Goal: Task Accomplishment & Management: Manage account settings

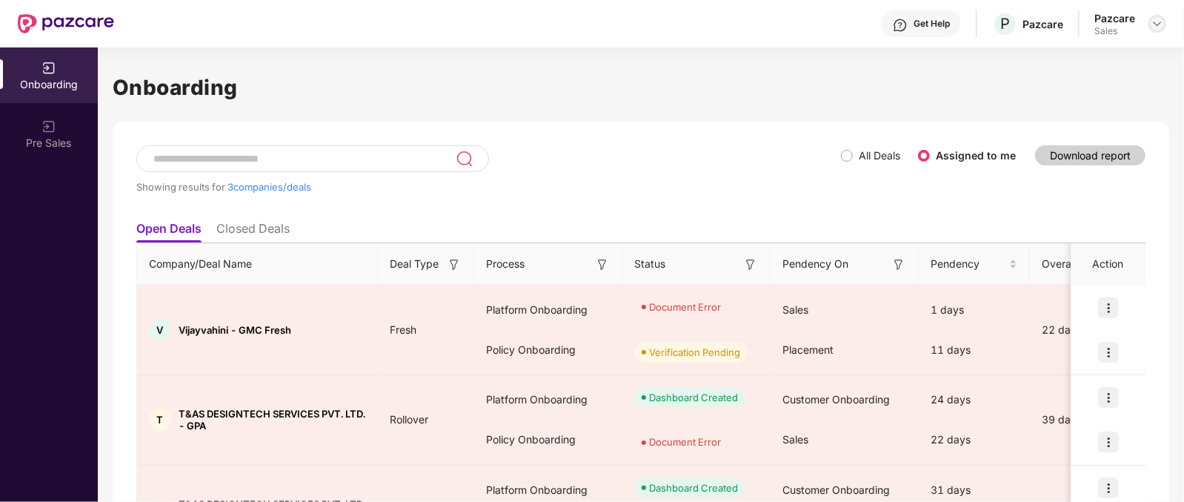
click at [1155, 19] on img at bounding box center [1158, 24] width 12 height 12
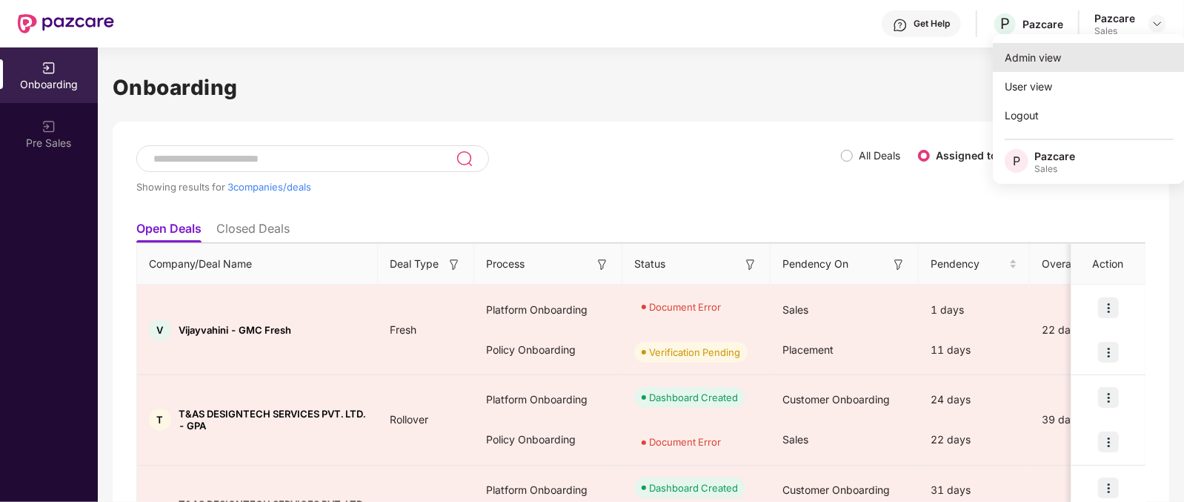
click at [1062, 56] on div "Admin view" at bounding box center [1089, 57] width 193 height 29
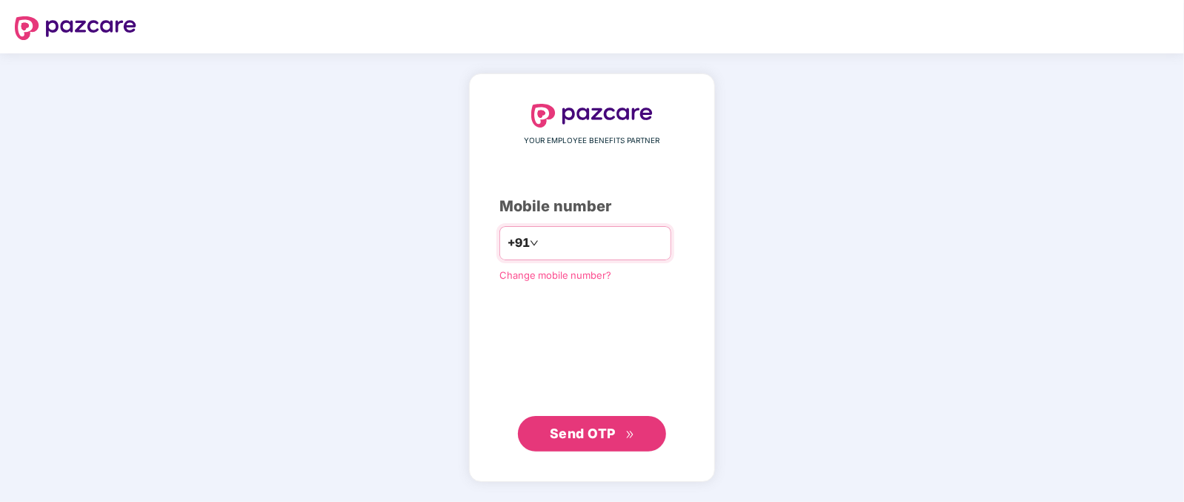
type input "**********"
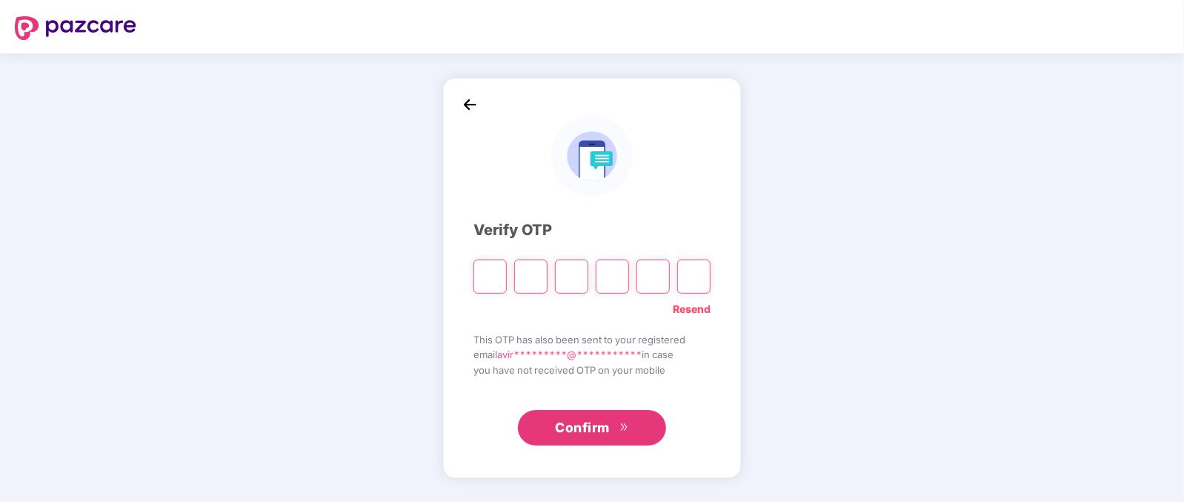
type input "*"
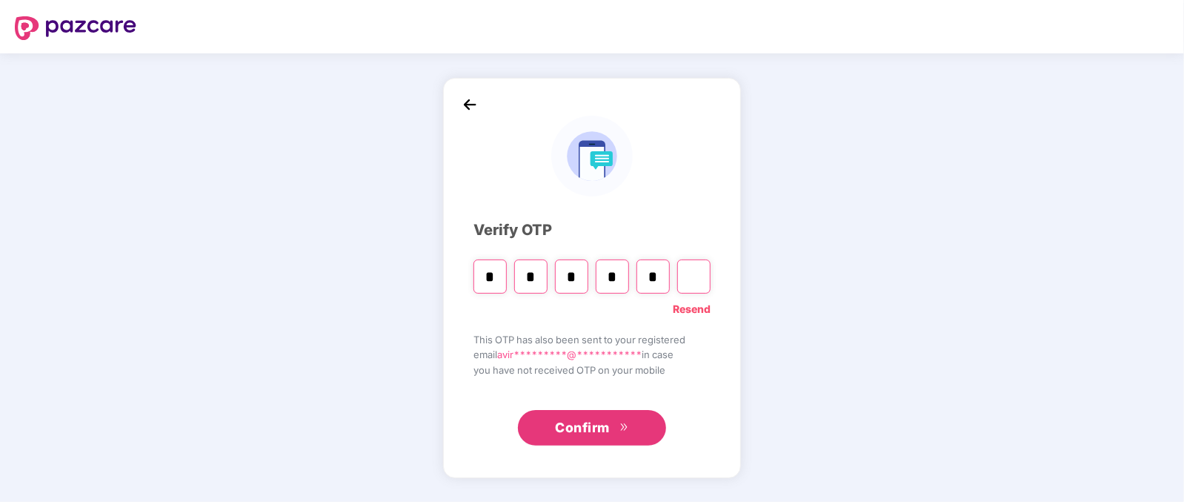
type input "*"
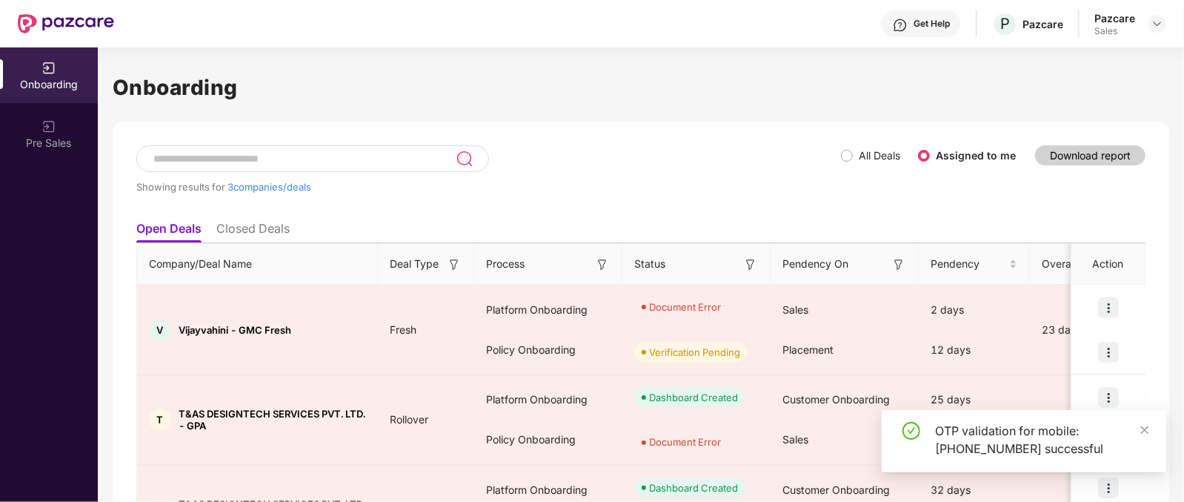
click at [1149, 30] on div at bounding box center [1158, 24] width 18 height 18
click at [1162, 16] on div at bounding box center [1158, 24] width 18 height 18
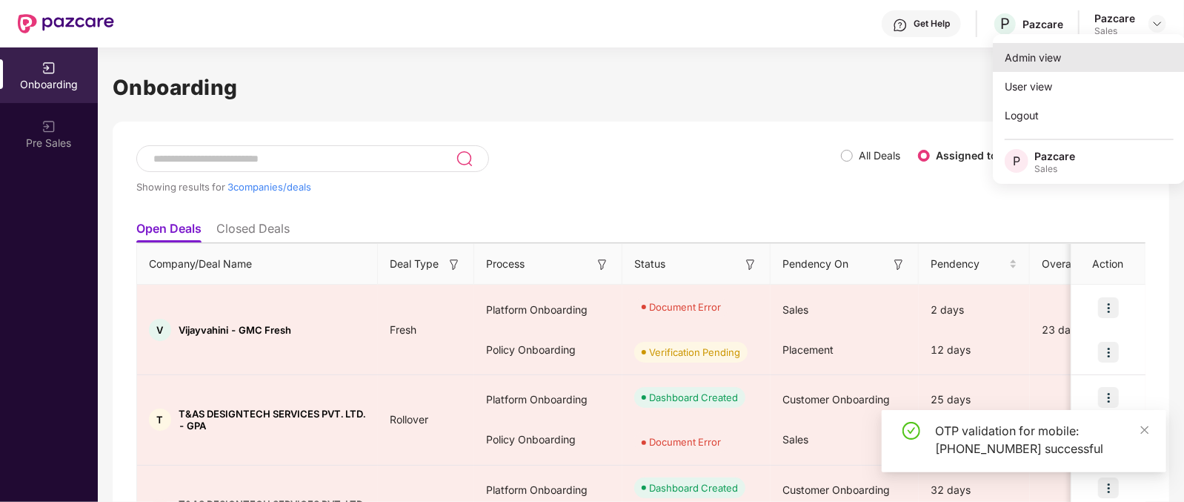
click at [1023, 56] on div "Admin view" at bounding box center [1089, 57] width 193 height 29
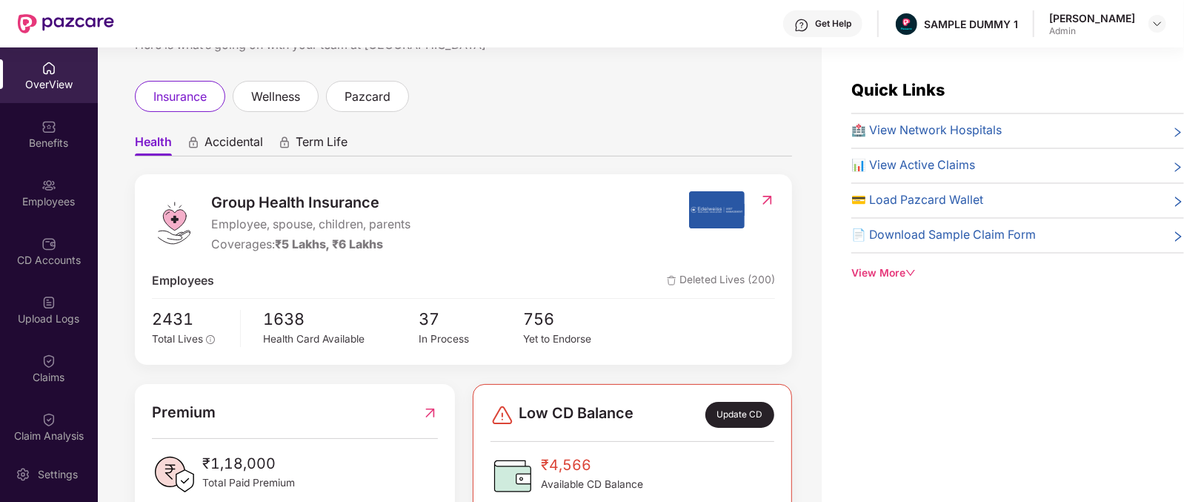
scroll to position [39, 0]
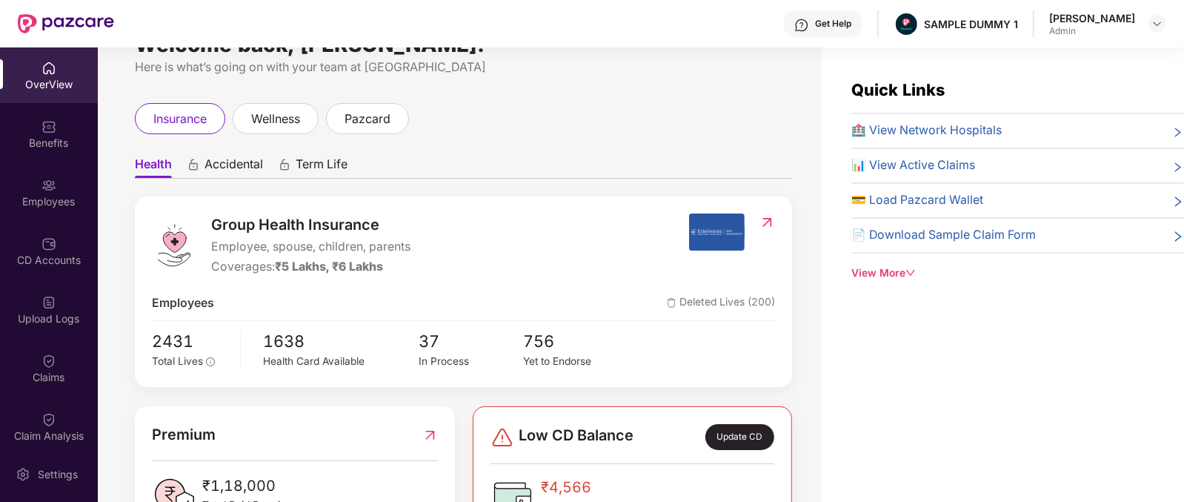
click at [222, 221] on span "Group Health Insurance" at bounding box center [310, 224] width 199 height 23
click at [233, 161] on span "Accidental" at bounding box center [234, 166] width 59 height 21
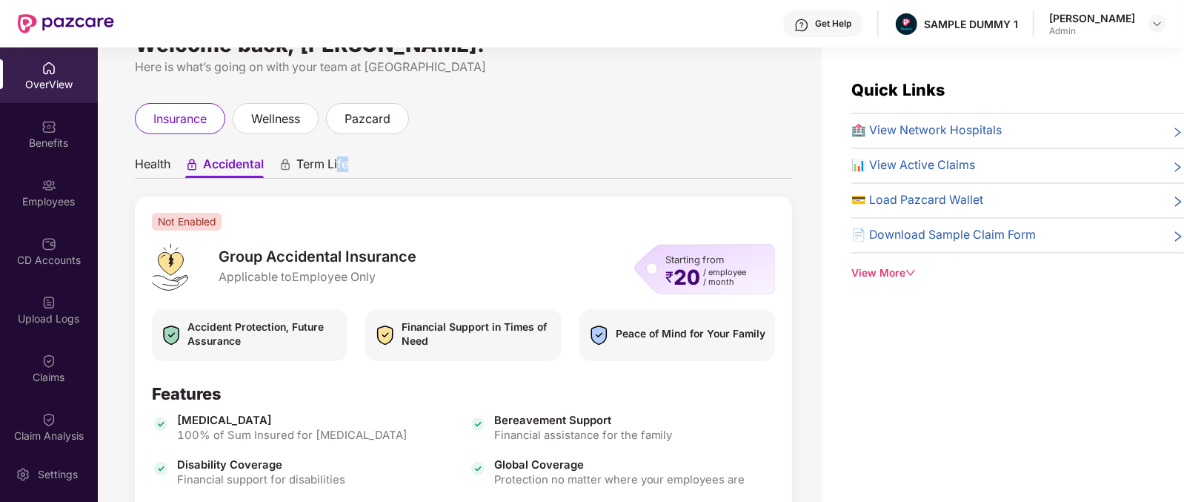
drag, startPoint x: 359, startPoint y: 158, endPoint x: 339, endPoint y: 165, distance: 21.8
click at [339, 165] on ul "Health Accidental Term Life" at bounding box center [463, 164] width 657 height 30
click at [339, 165] on span "Term Life" at bounding box center [322, 166] width 52 height 21
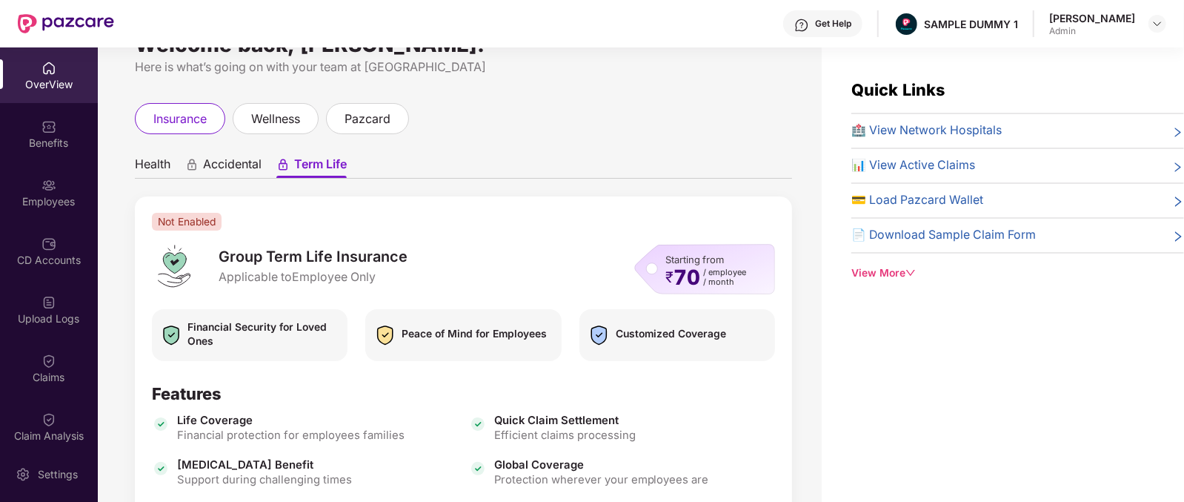
click at [143, 167] on span "Health" at bounding box center [153, 166] width 36 height 21
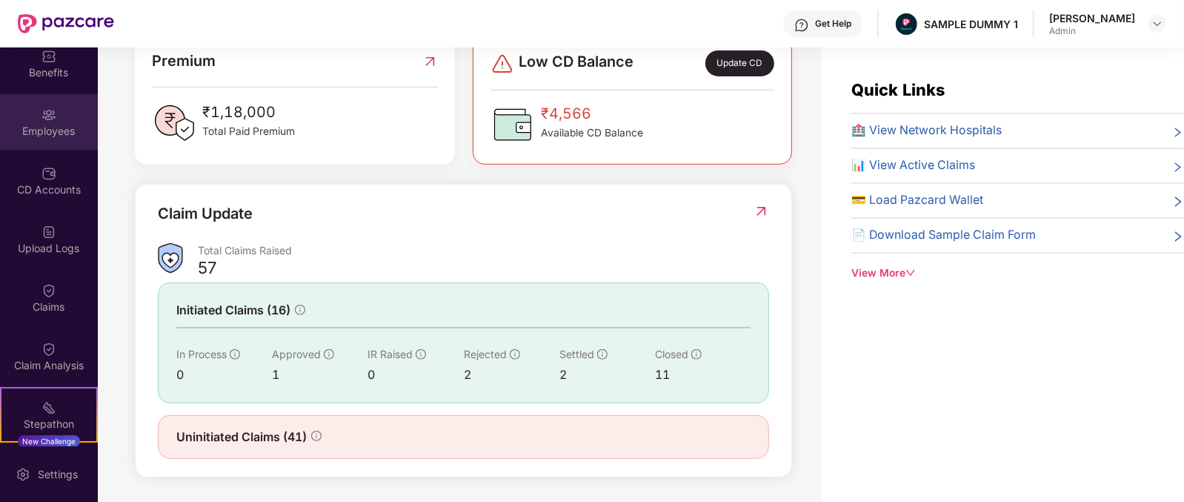
scroll to position [71, 0]
click at [59, 150] on div "OverView Benefits Employees CD Accounts Upload Logs Claims Claim Analysis Stepa…" at bounding box center [49, 246] width 98 height 399
click at [59, 130] on div "Employees" at bounding box center [49, 130] width 98 height 15
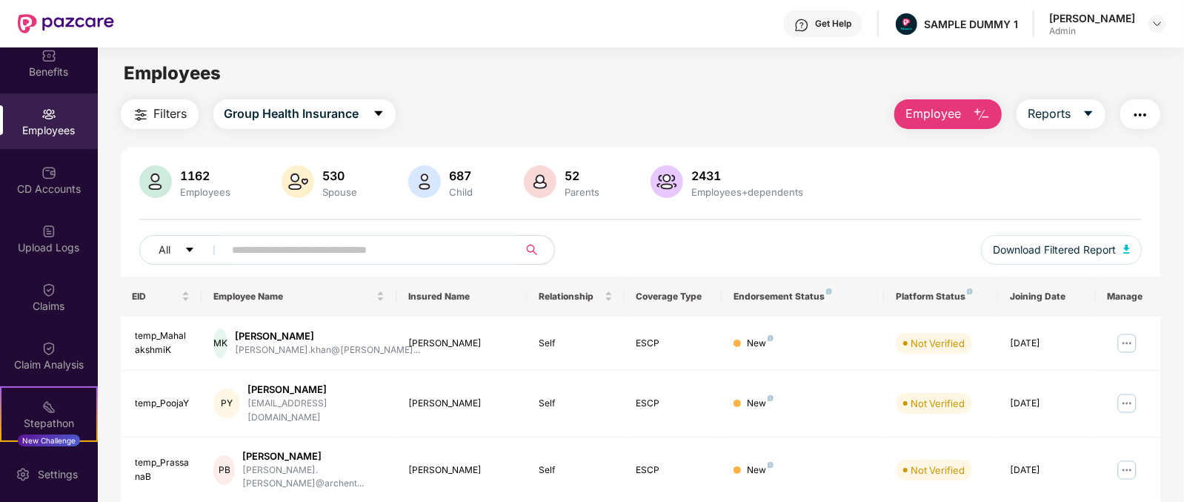
click at [962, 106] on button "Employee" at bounding box center [948, 114] width 107 height 30
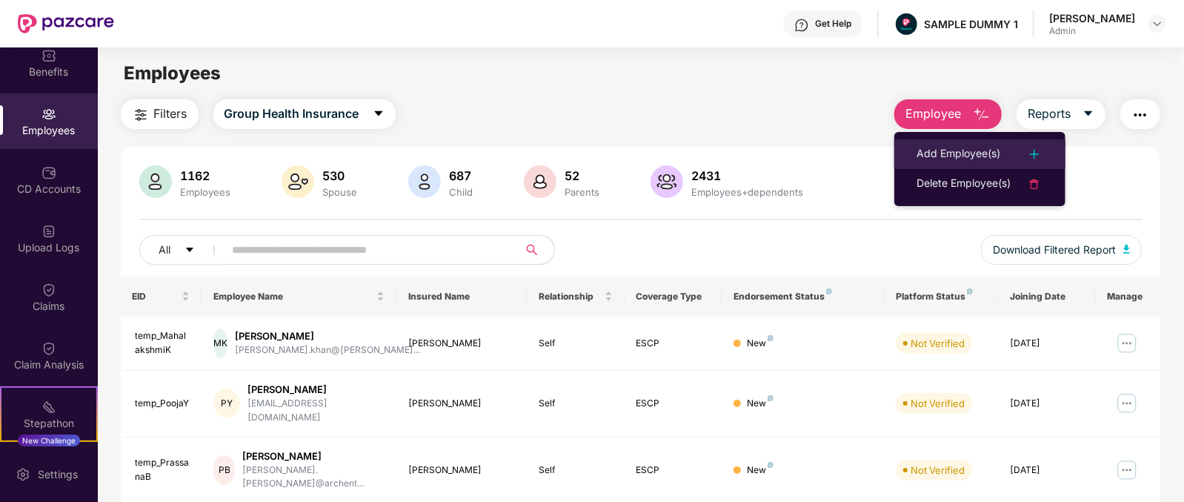
click at [955, 157] on div "Add Employee(s)" at bounding box center [959, 154] width 84 height 18
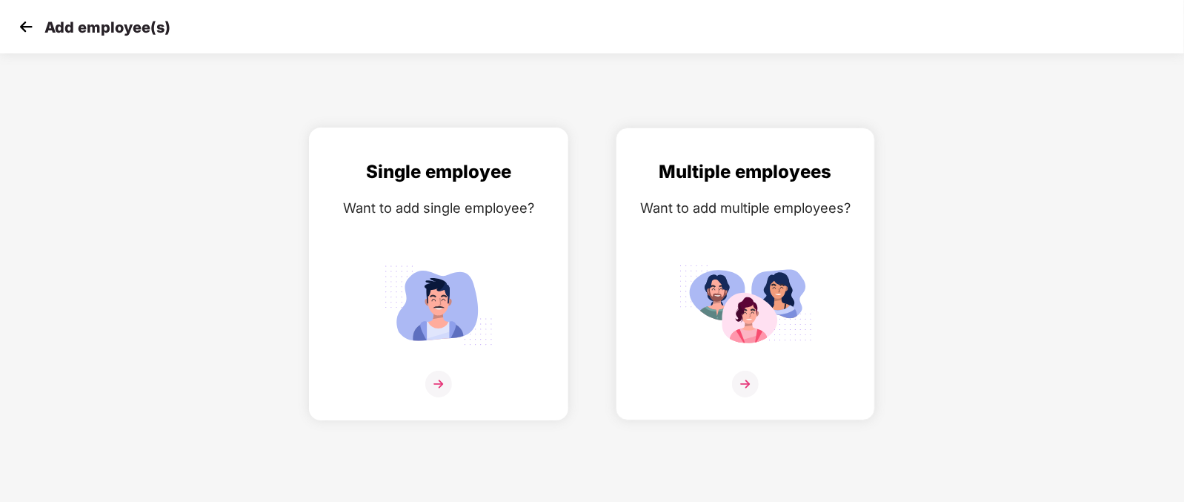
click at [514, 239] on div "Single employee Want to add single employee?" at bounding box center [439, 287] width 228 height 258
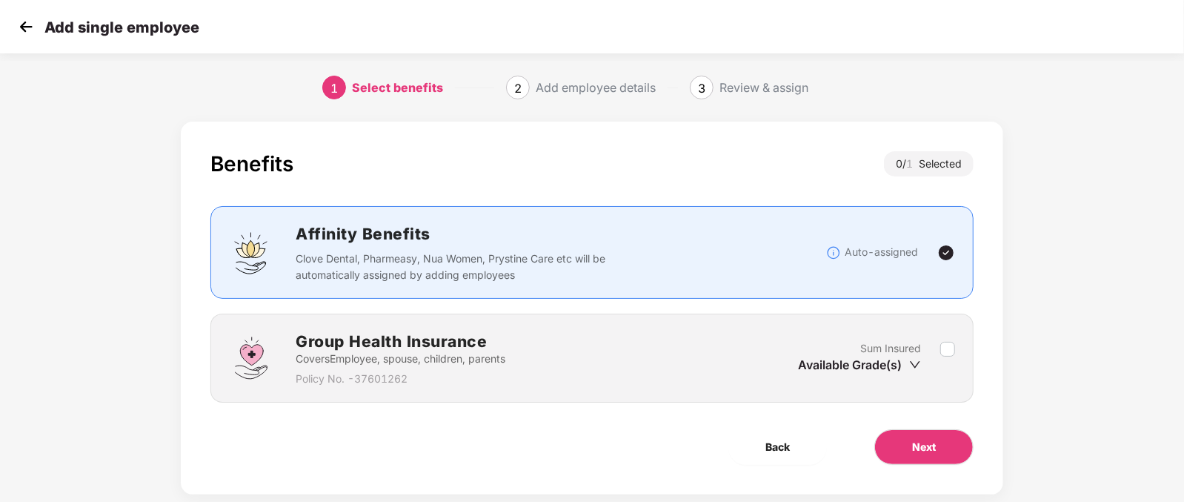
scroll to position [30, 0]
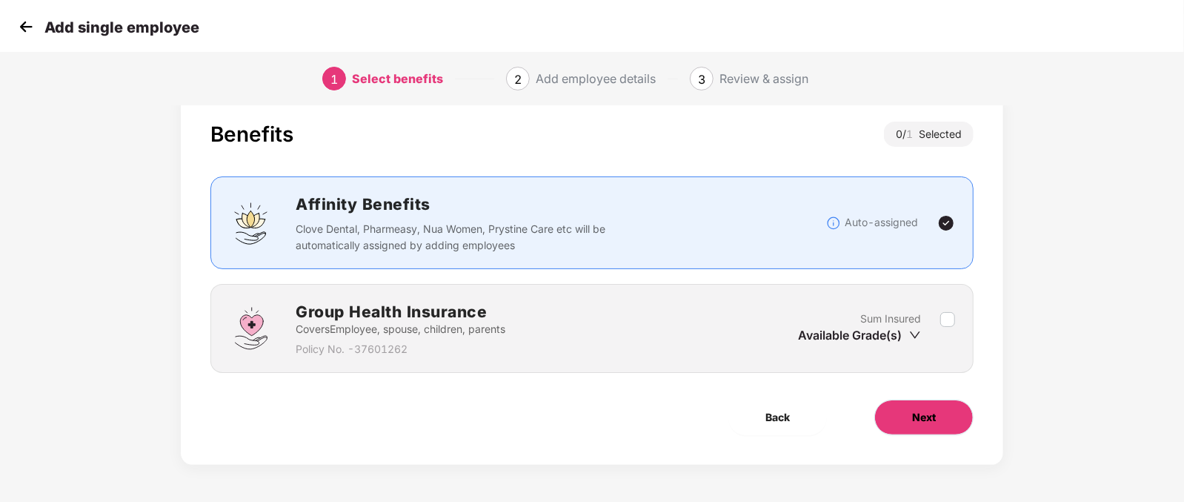
click at [920, 406] on button "Next" at bounding box center [924, 417] width 99 height 36
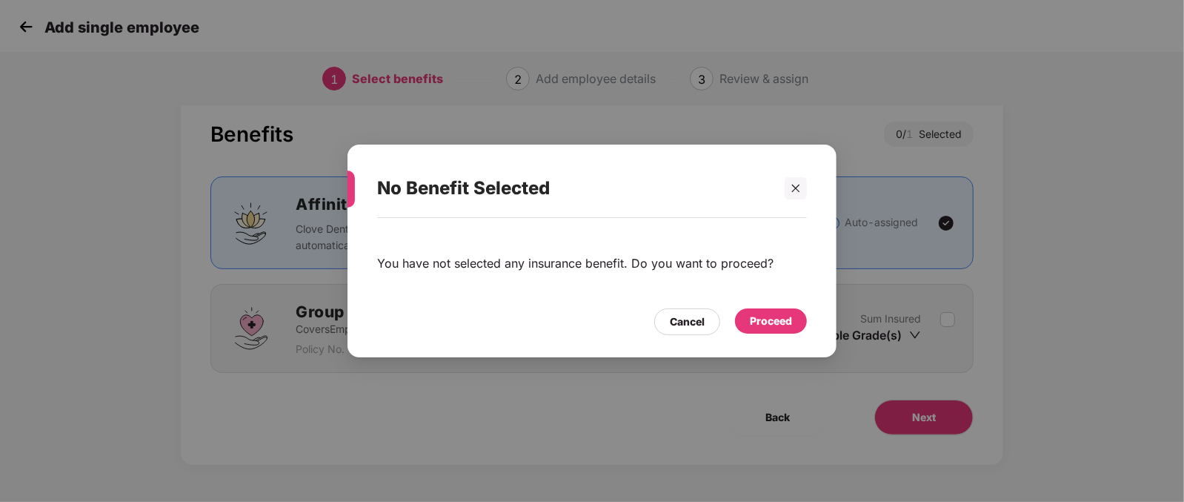
click at [766, 317] on div "Proceed" at bounding box center [771, 321] width 42 height 16
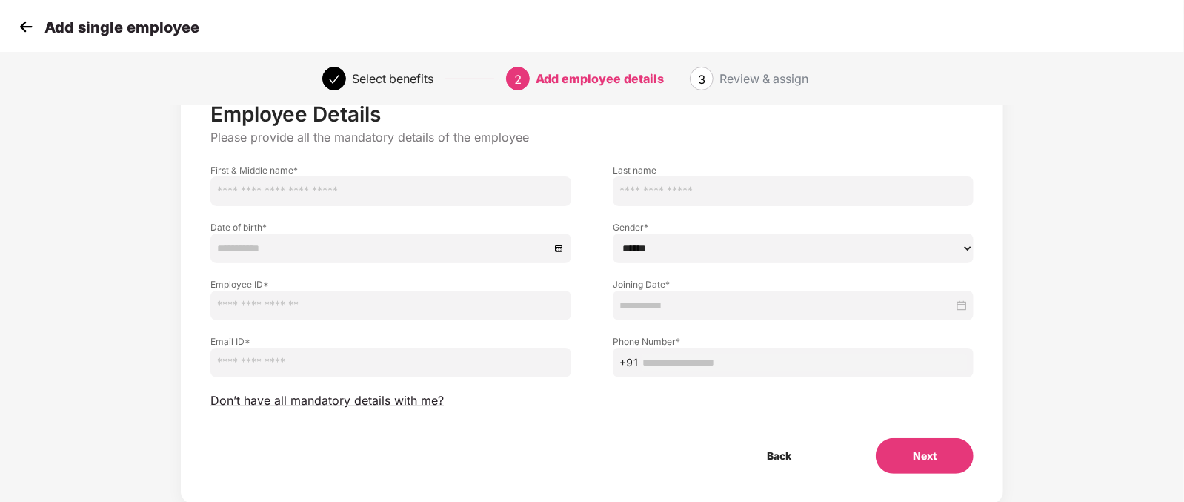
scroll to position [55, 0]
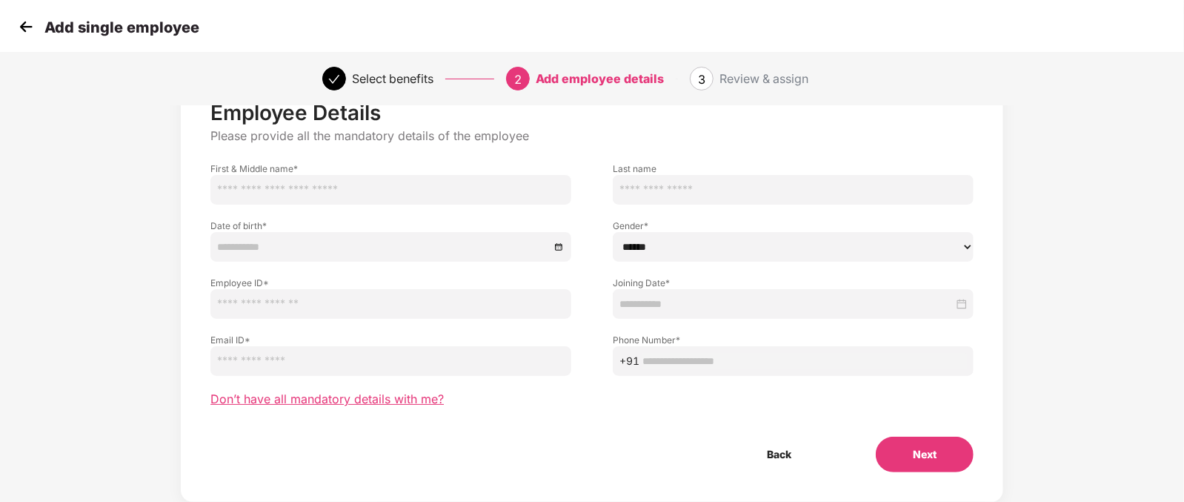
click at [272, 391] on span "Don’t have all mandatory details with me?" at bounding box center [326, 399] width 233 height 16
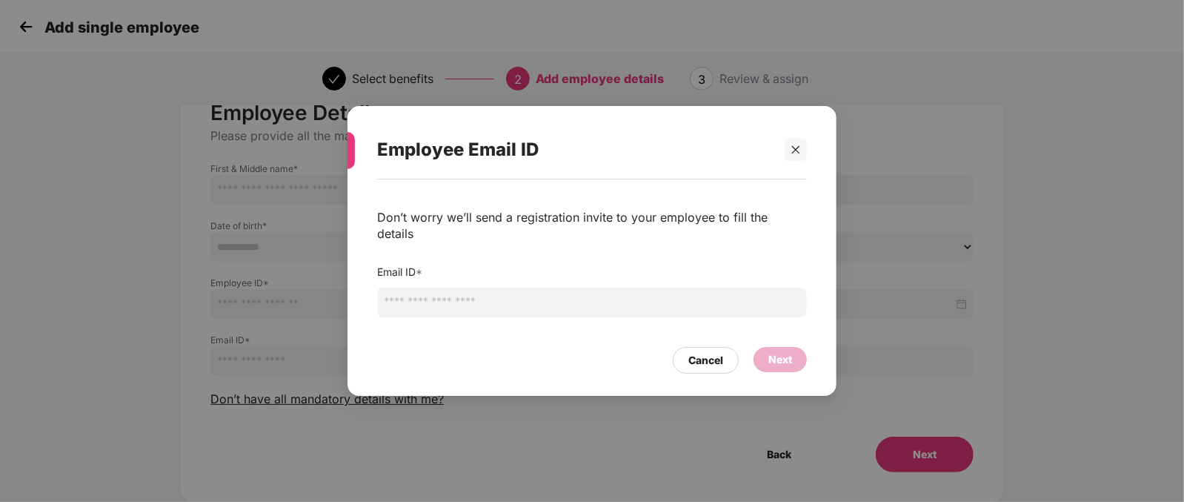
click at [557, 288] on input "email" at bounding box center [592, 303] width 430 height 30
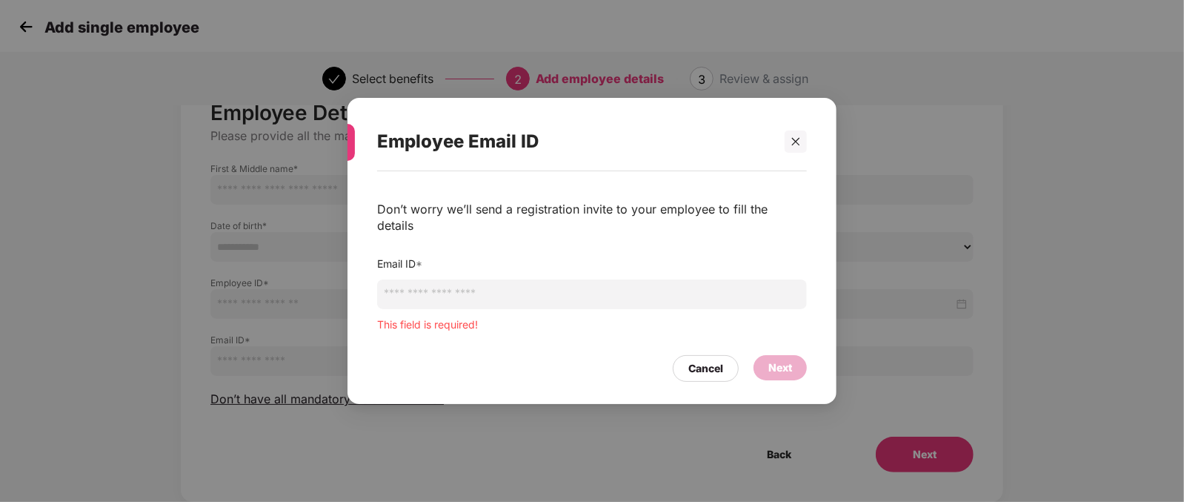
click at [536, 462] on div "Employee Email ID Don’t worry we’ll send a registration invite to your employee…" at bounding box center [592, 251] width 1184 height 502
click at [697, 362] on div "Cancel" at bounding box center [705, 368] width 35 height 16
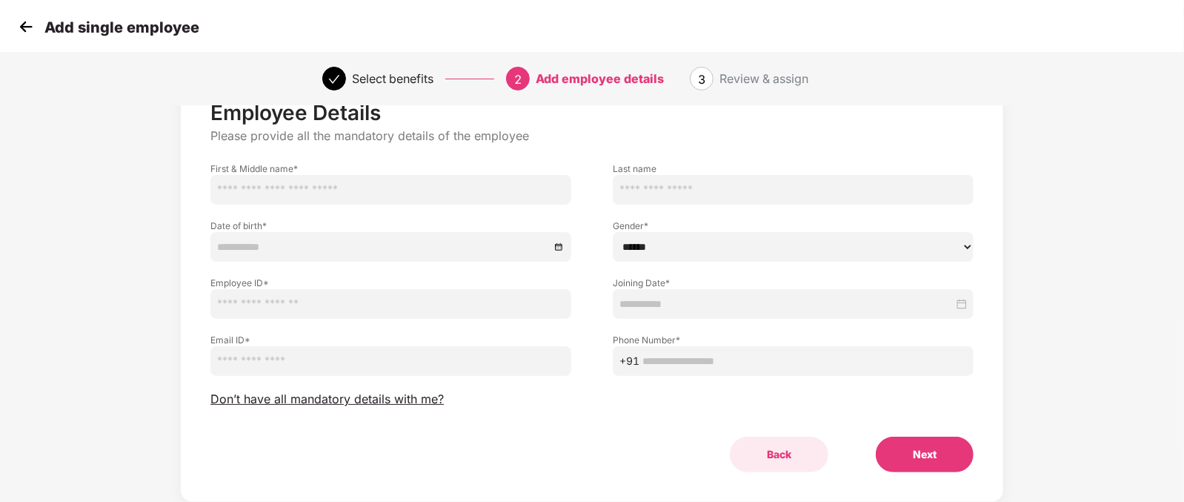
click at [783, 450] on button "Back" at bounding box center [779, 455] width 99 height 36
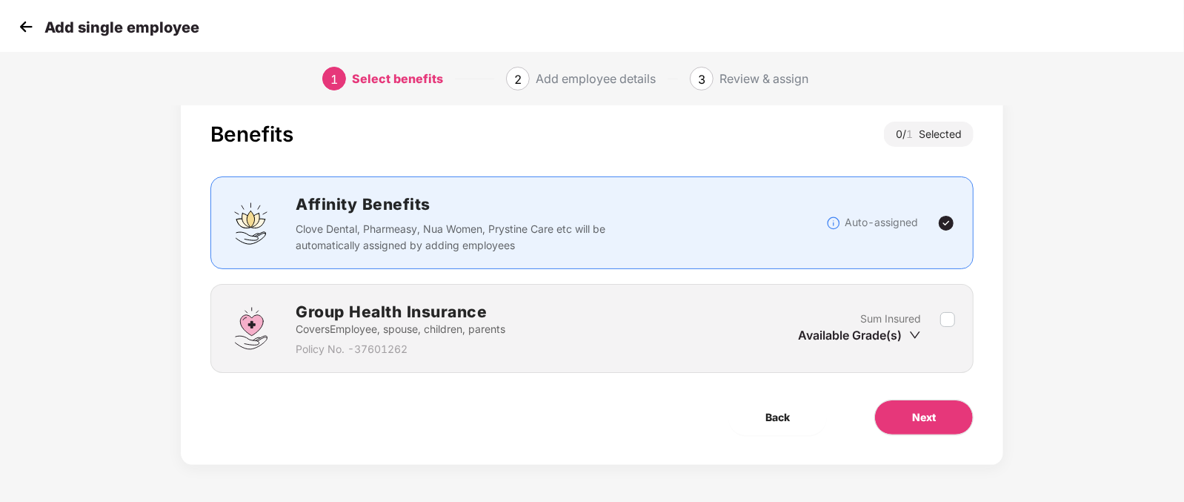
scroll to position [30, 0]
click at [778, 408] on button "Back" at bounding box center [778, 417] width 99 height 36
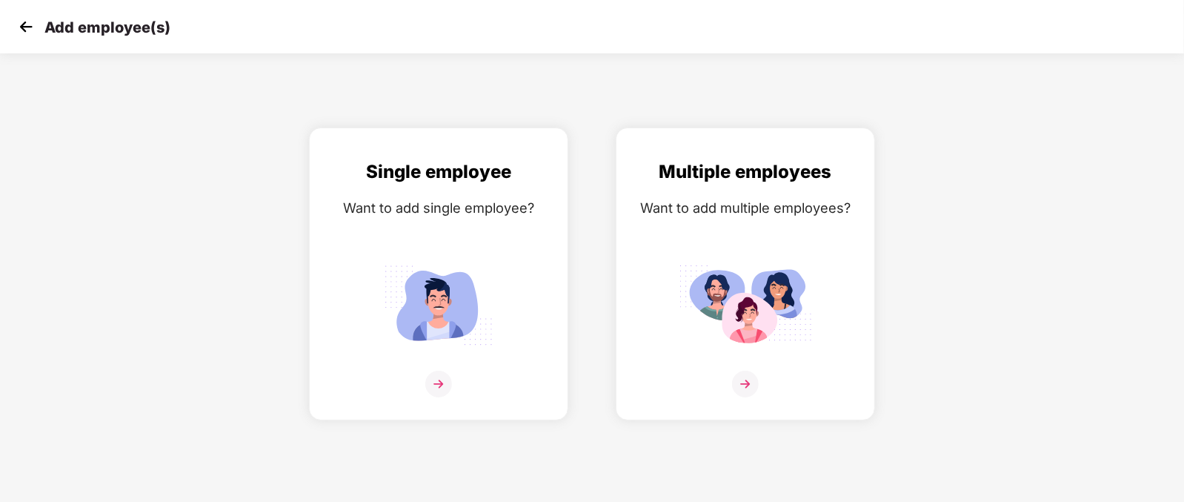
click at [20, 27] on img at bounding box center [26, 27] width 22 height 22
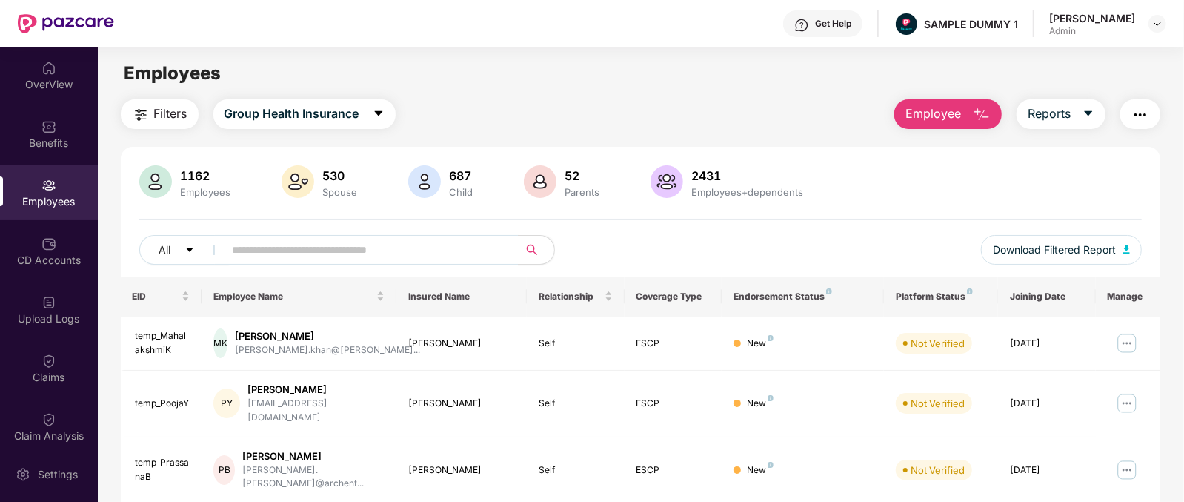
click at [934, 117] on span "Employee" at bounding box center [934, 113] width 56 height 19
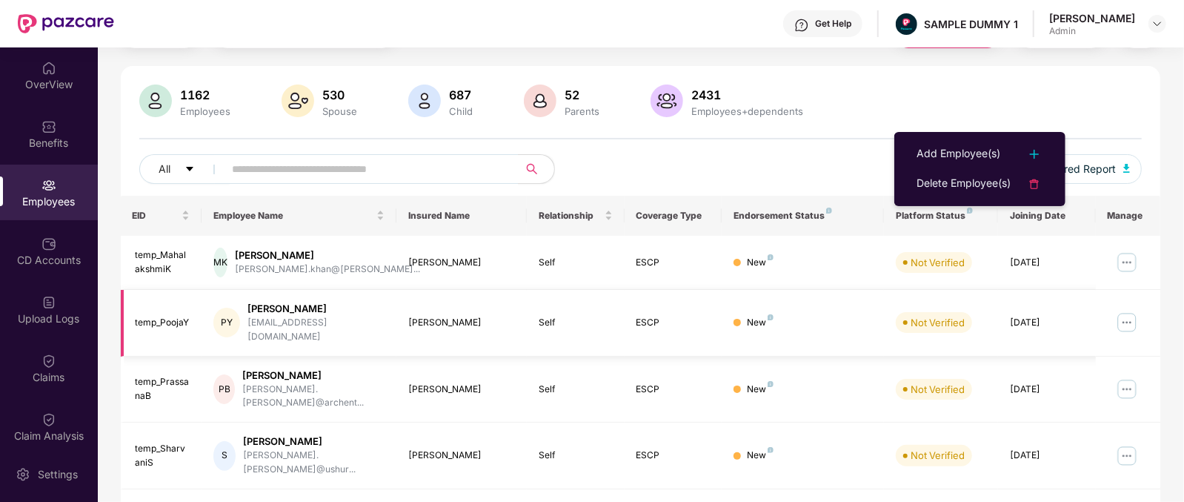
scroll to position [81, 0]
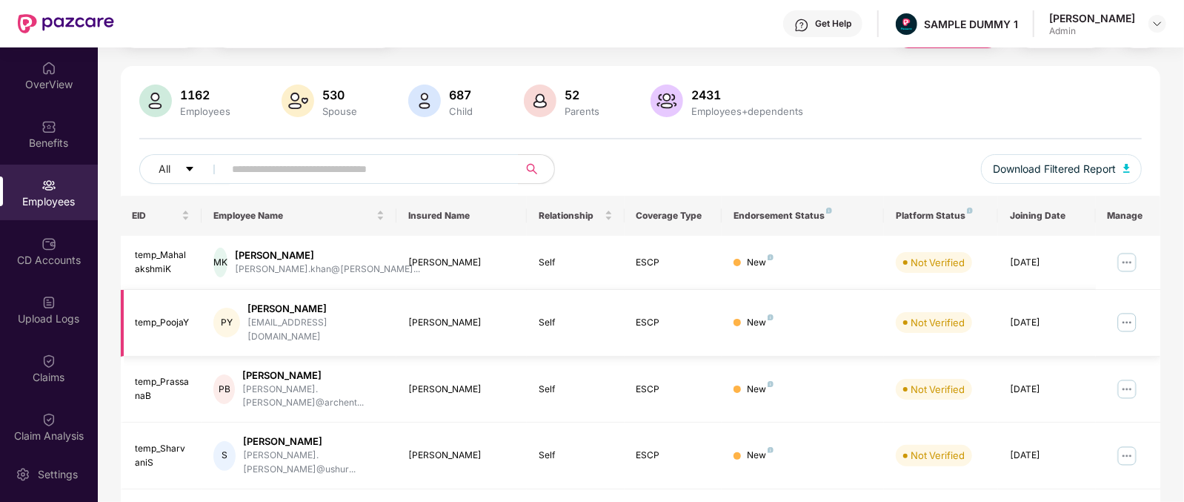
click at [588, 395] on td "Self" at bounding box center [576, 389] width 98 height 67
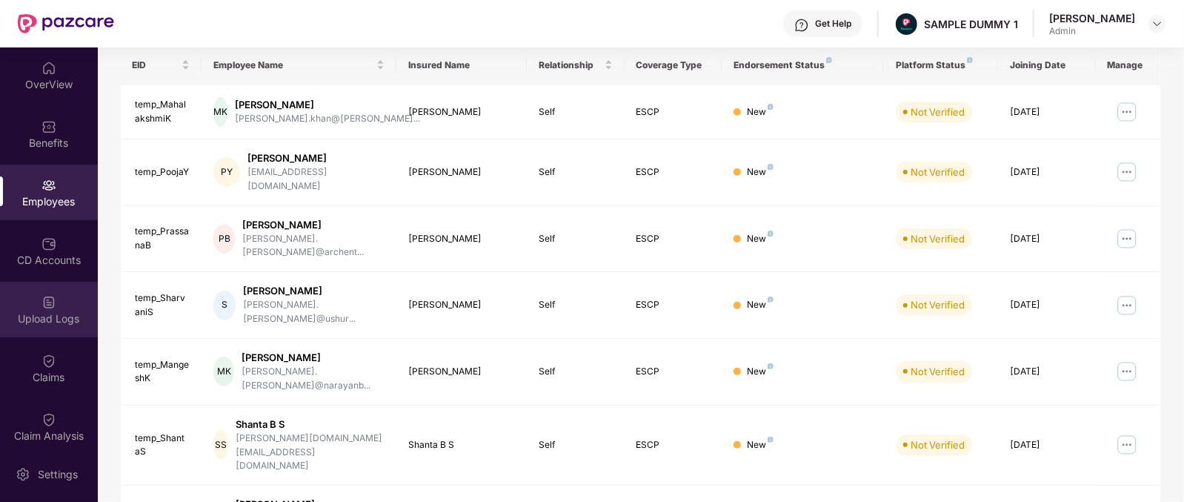
scroll to position [130, 0]
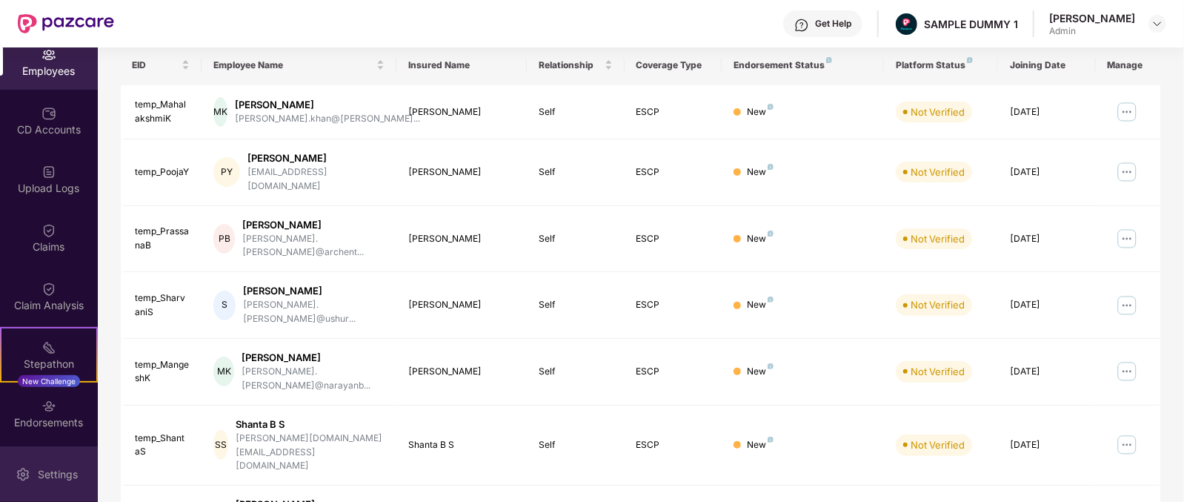
click at [61, 482] on div "Settings" at bounding box center [49, 474] width 98 height 56
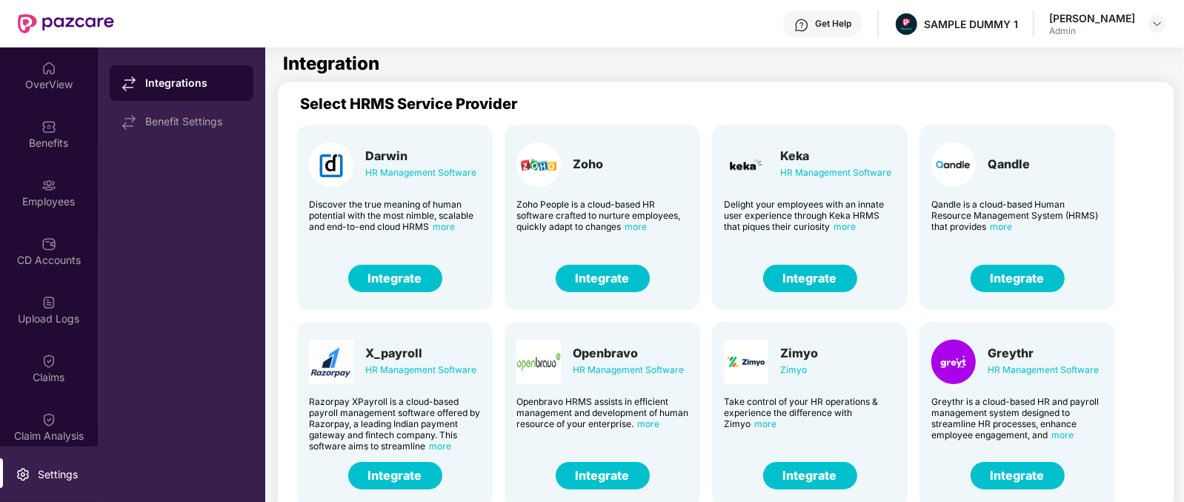
click at [697, 158] on div "Zoho Zoho People is a cloud-based HR software crafted to nurture employees, qui…" at bounding box center [603, 217] width 196 height 185
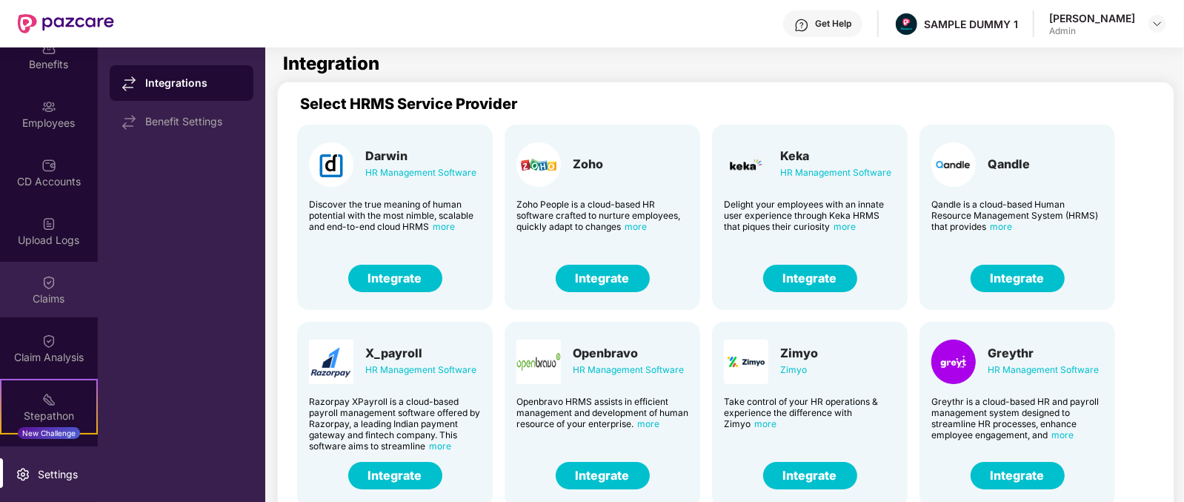
scroll to position [116, 0]
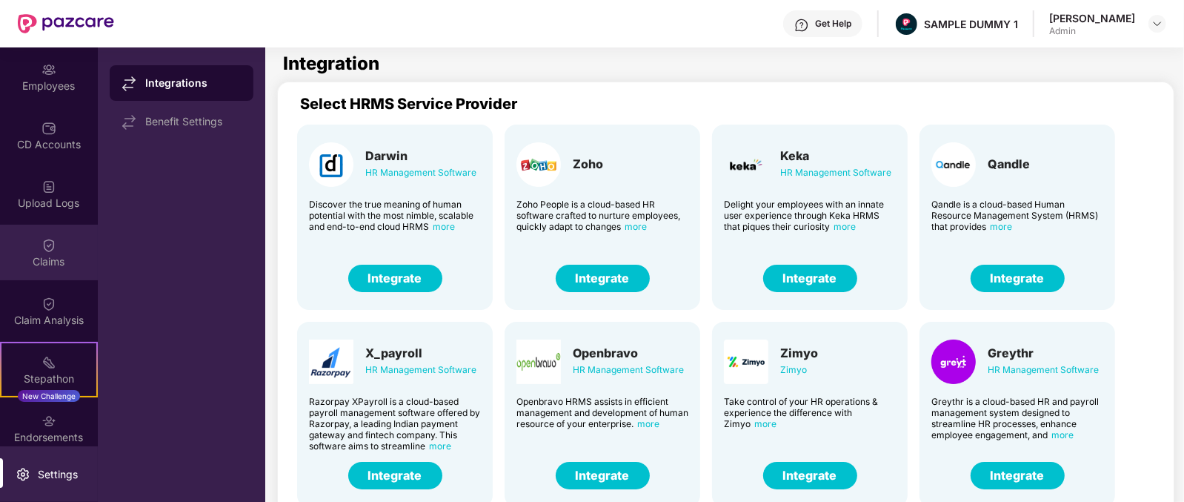
click at [46, 246] on img at bounding box center [49, 245] width 15 height 15
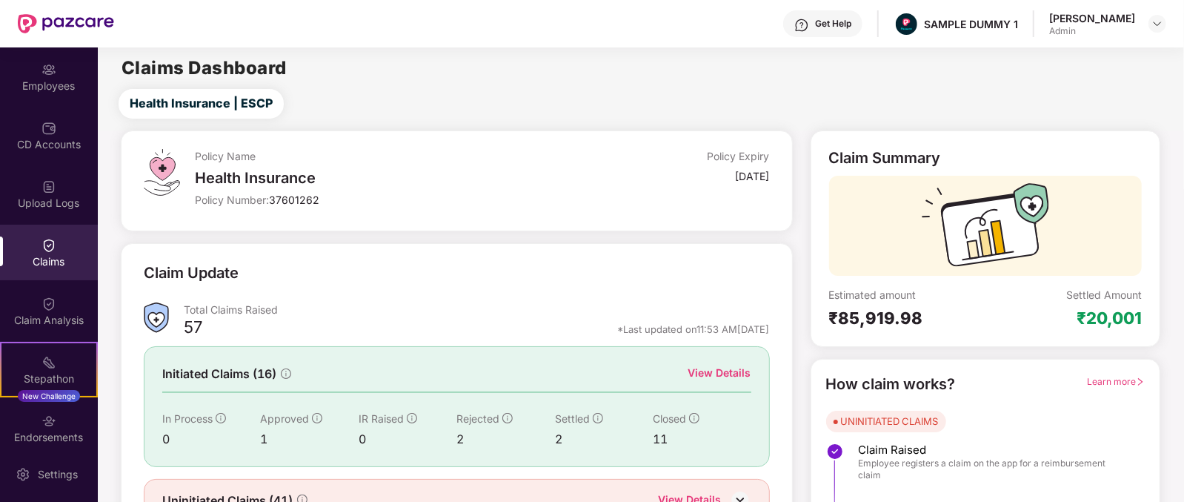
click at [731, 372] on div "View Details" at bounding box center [719, 373] width 63 height 16
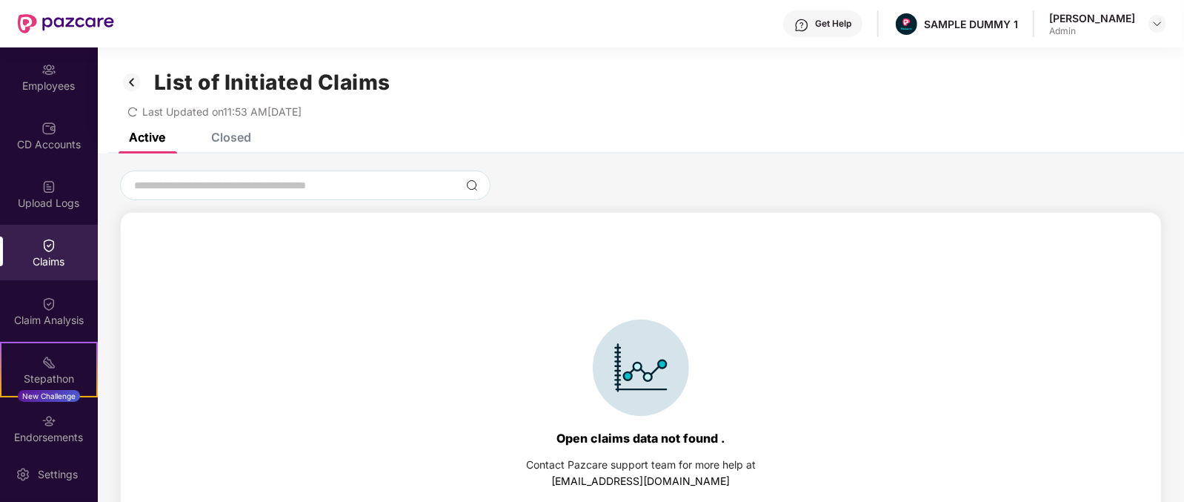
click at [236, 135] on div "Closed" at bounding box center [231, 137] width 40 height 15
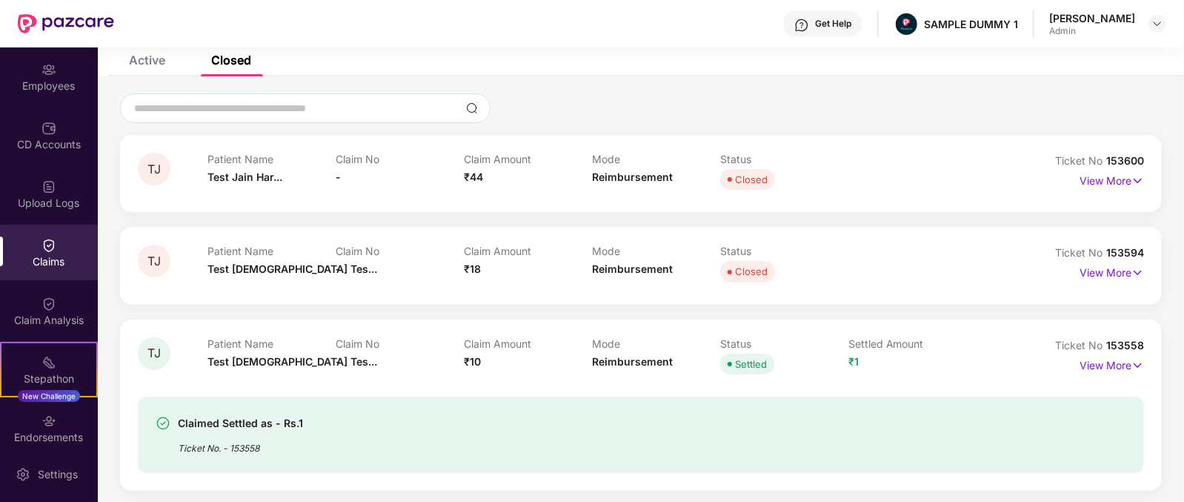
scroll to position [68, 0]
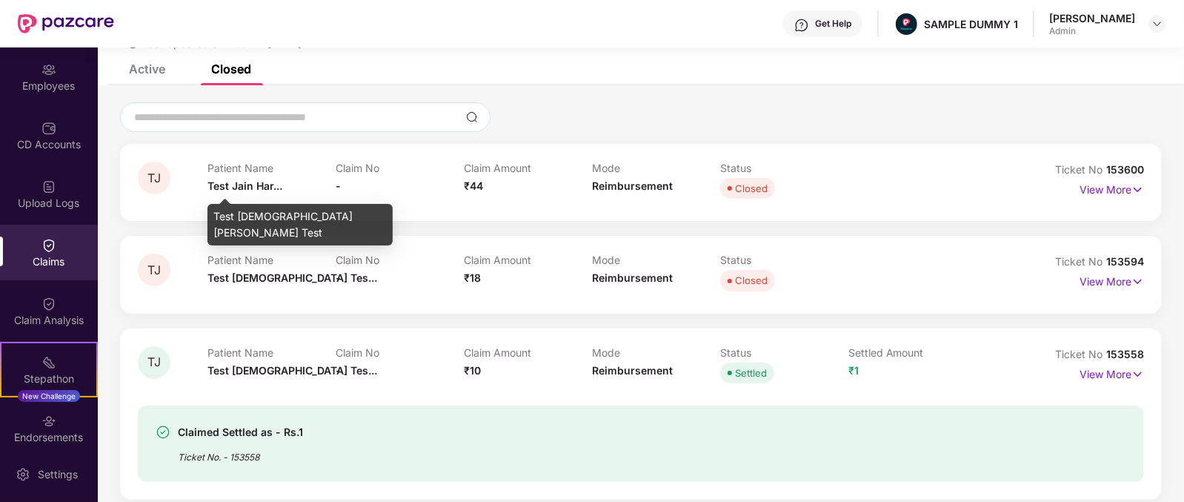
click at [236, 182] on span "Test Jain Har..." at bounding box center [245, 185] width 75 height 13
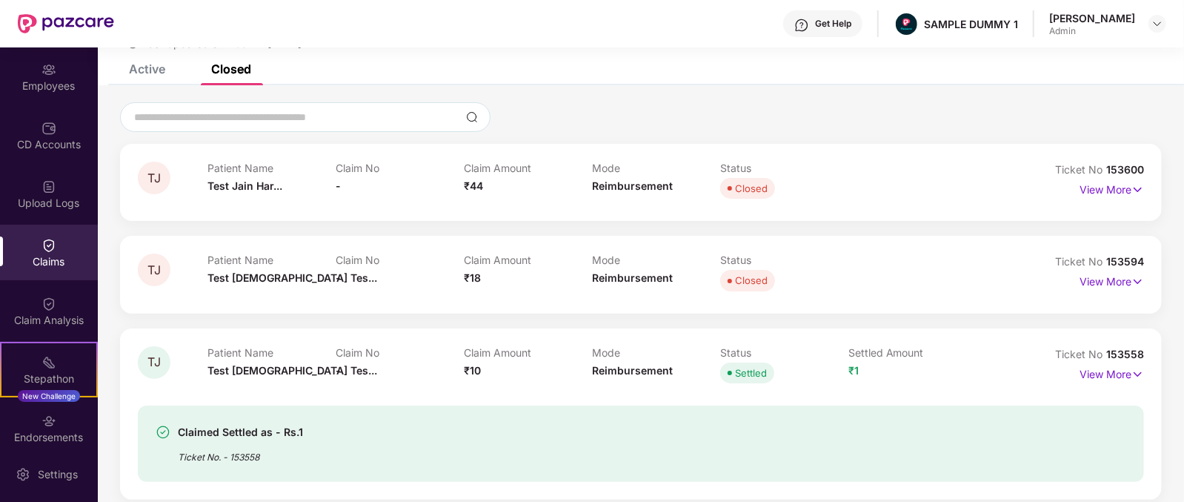
click at [470, 178] on div "Claim Amount ₹44" at bounding box center [528, 182] width 128 height 41
click at [639, 192] on div "Mode Reimbursement" at bounding box center [656, 182] width 128 height 41
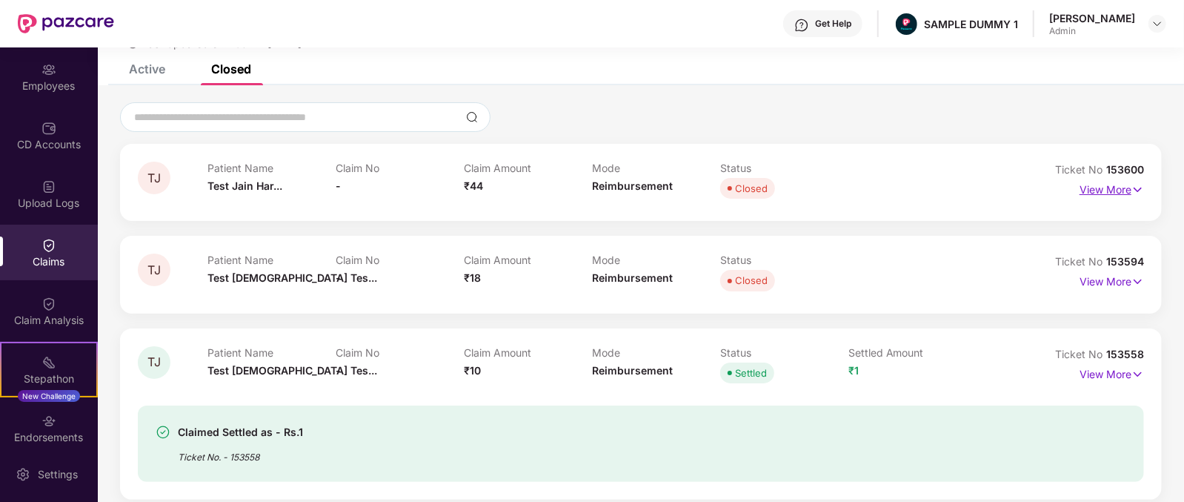
click at [1119, 183] on p "View More" at bounding box center [1112, 188] width 64 height 20
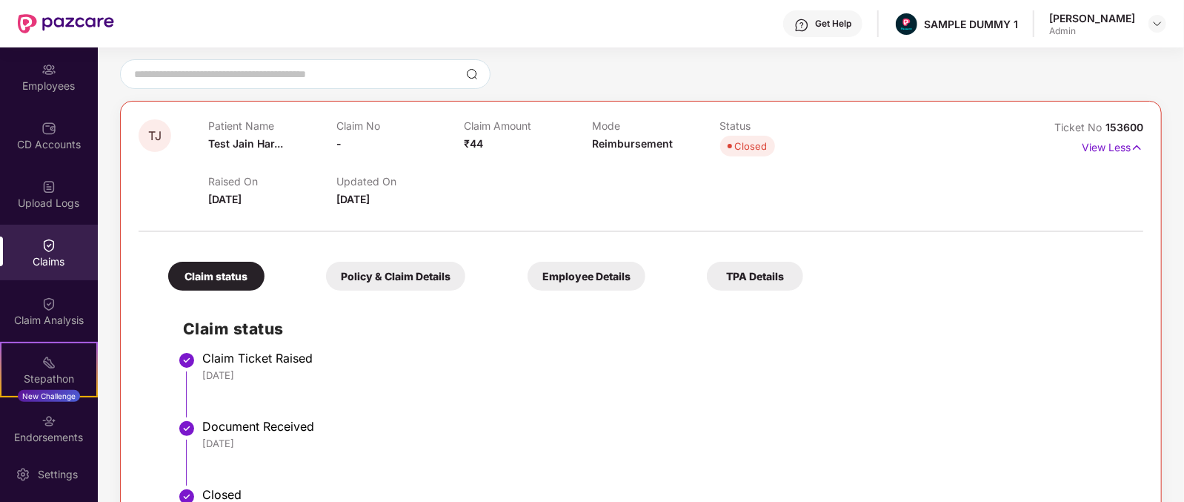
scroll to position [109, 0]
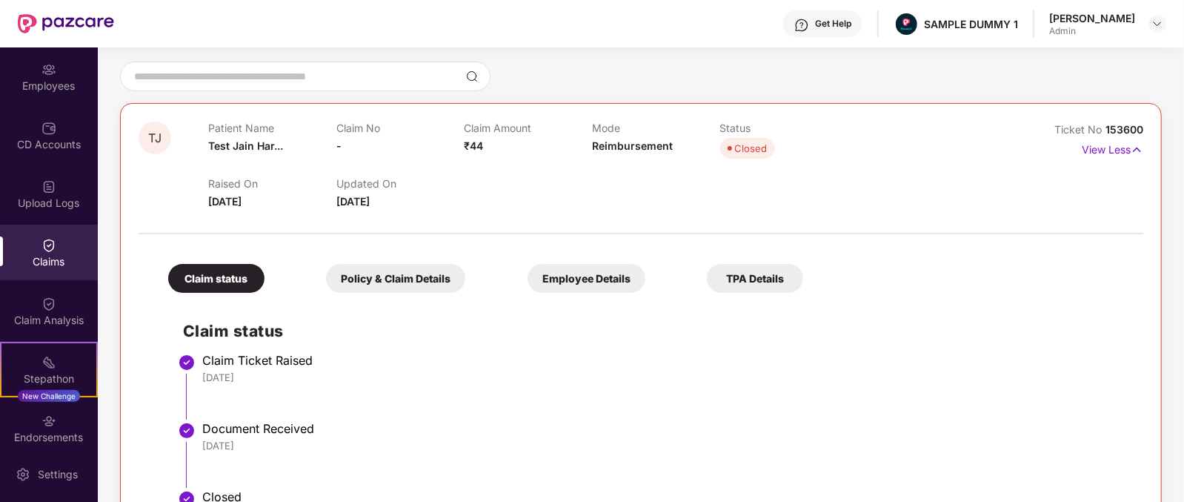
click at [851, 33] on div "Get Help" at bounding box center [822, 23] width 79 height 27
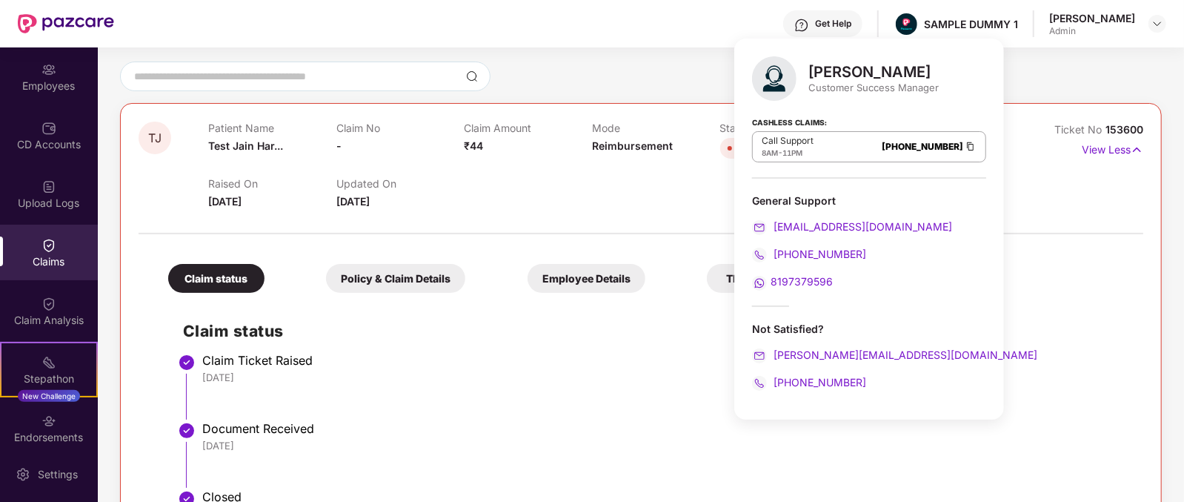
click at [858, 72] on div "Mihir Singh" at bounding box center [874, 72] width 130 height 18
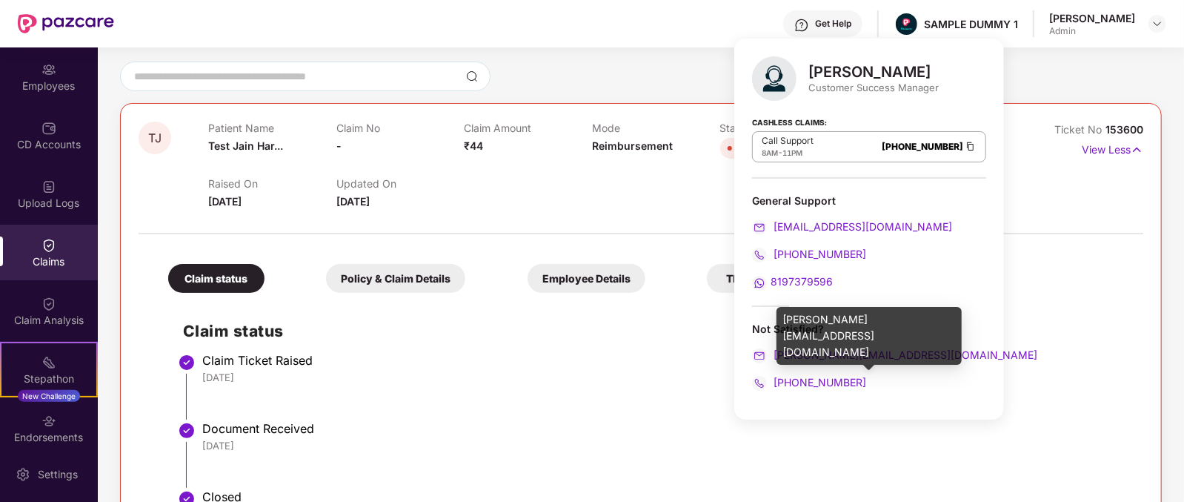
click at [918, 359] on div "mihir+onb@pazcare.com" at bounding box center [869, 355] width 234 height 16
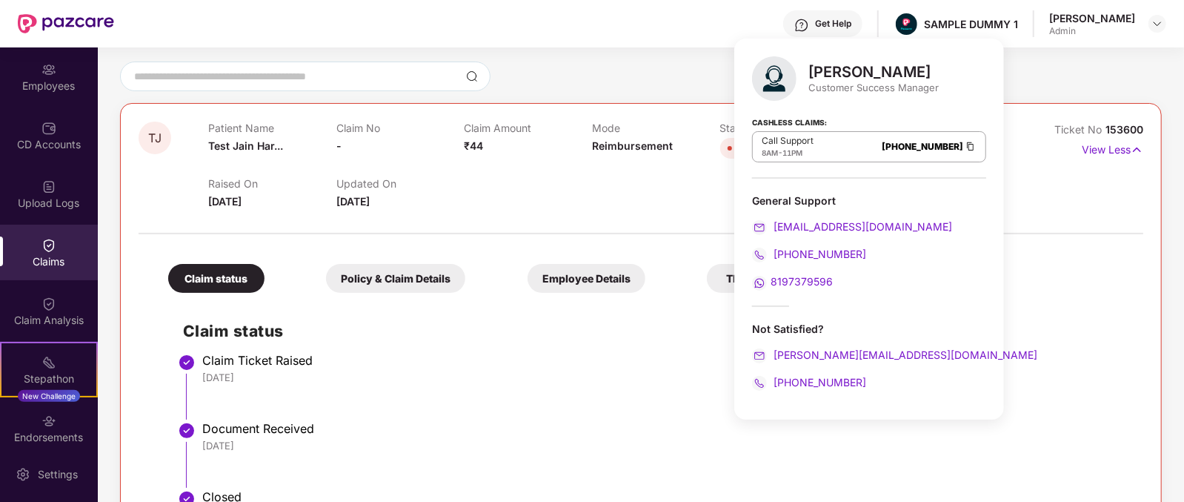
click at [860, 387] on div "+916666878580" at bounding box center [869, 382] width 234 height 16
click at [635, 396] on li "Claim Ticket Raised 26 Jun 2025" at bounding box center [656, 392] width 946 height 68
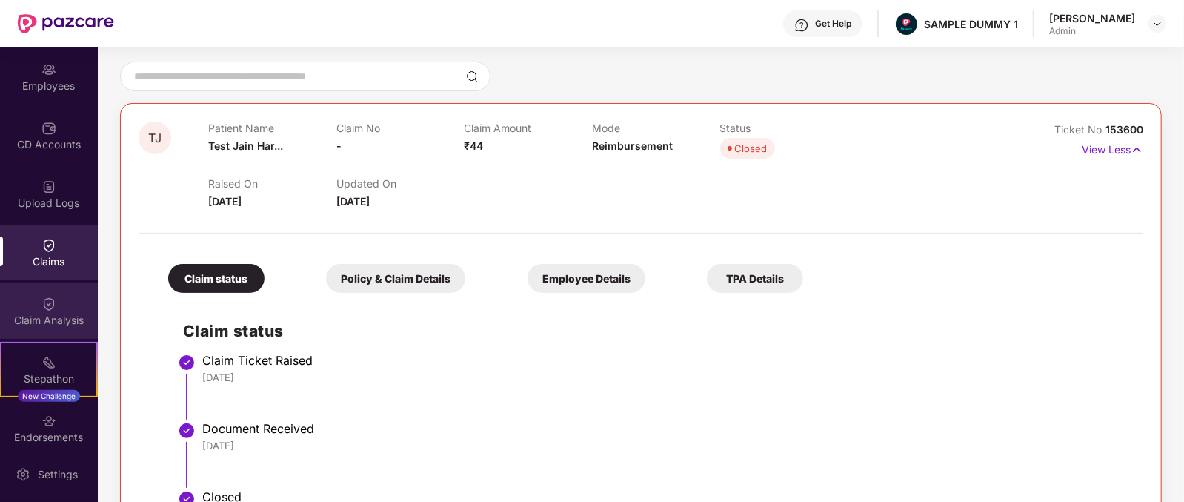
scroll to position [188, 0]
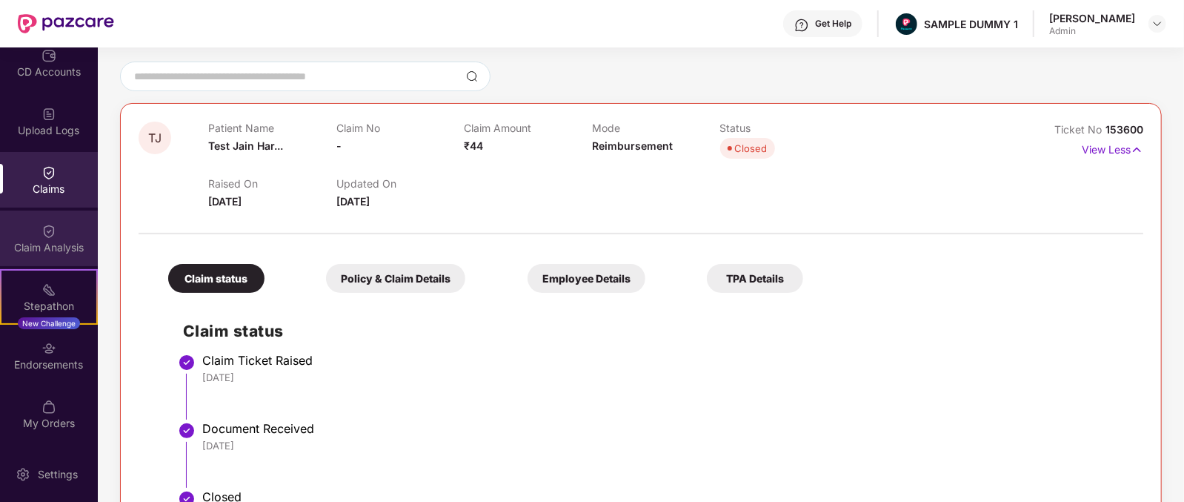
click at [30, 231] on div "Claim Analysis" at bounding box center [49, 238] width 98 height 56
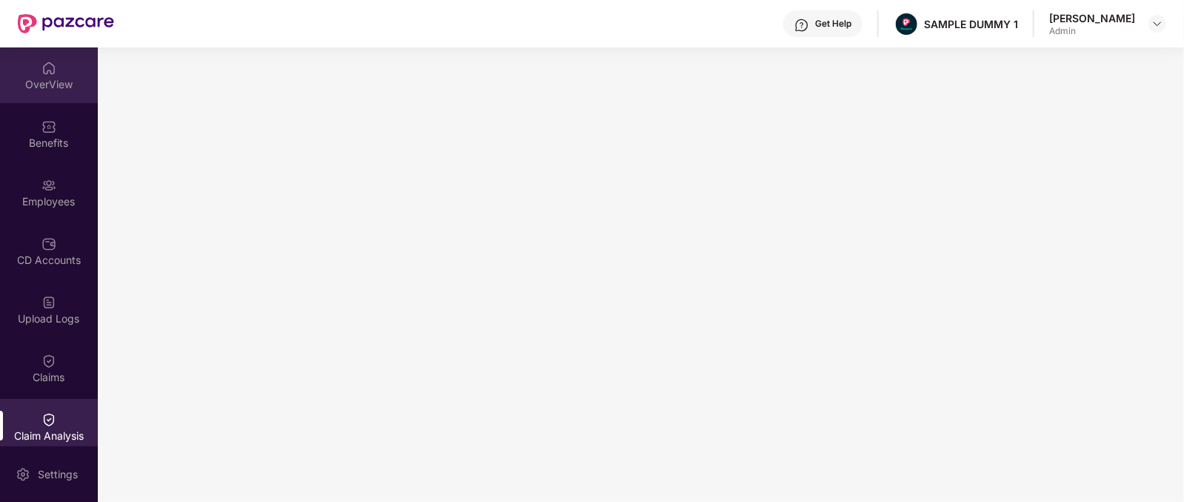
click at [49, 84] on div "OverView" at bounding box center [49, 84] width 98 height 15
